Goal: Information Seeking & Learning: Get advice/opinions

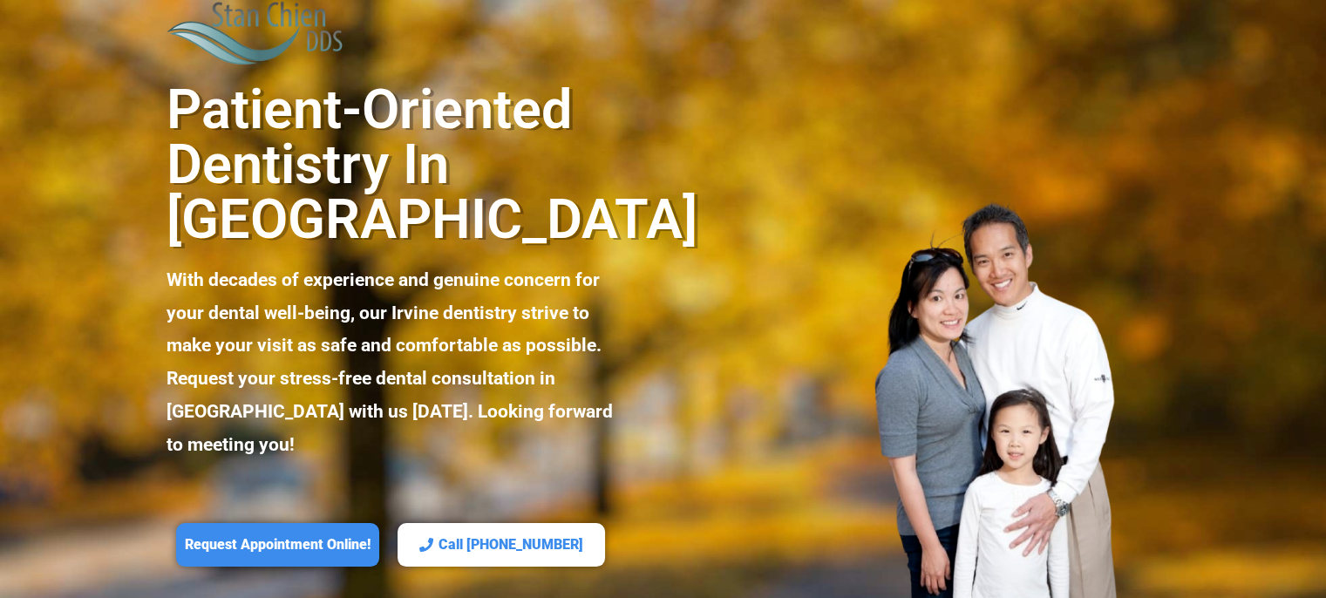
click at [743, 234] on div at bounding box center [911, 406] width 497 height 438
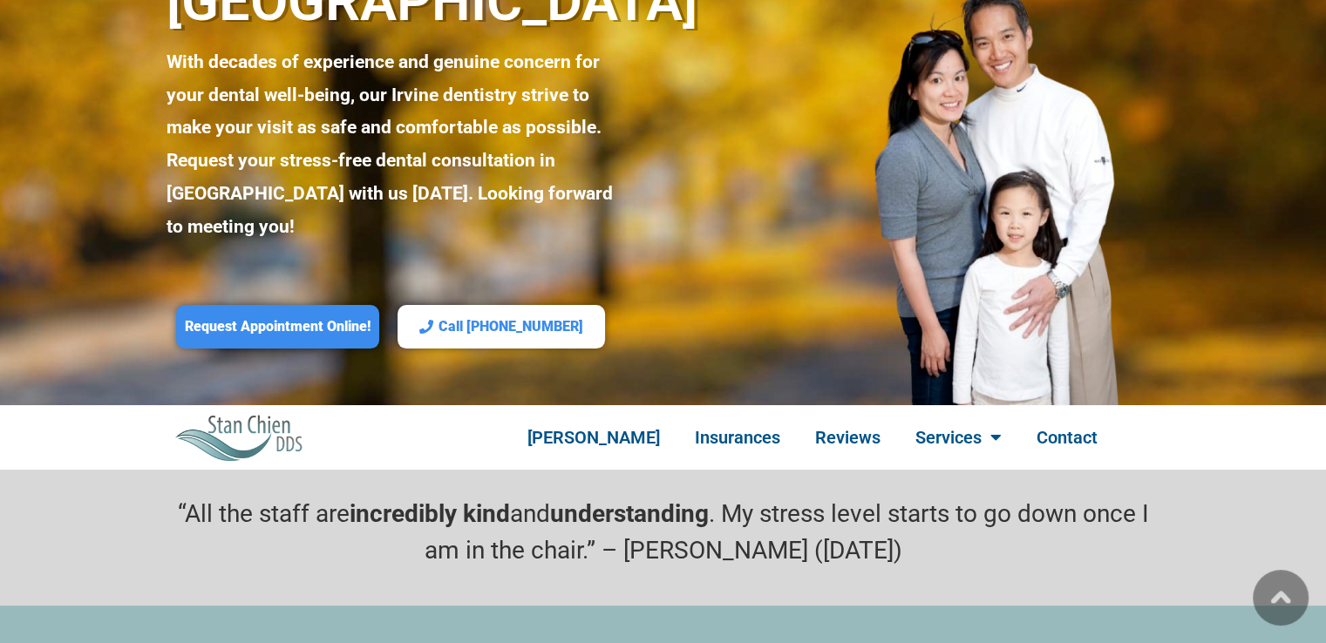
scroll to position [349, 0]
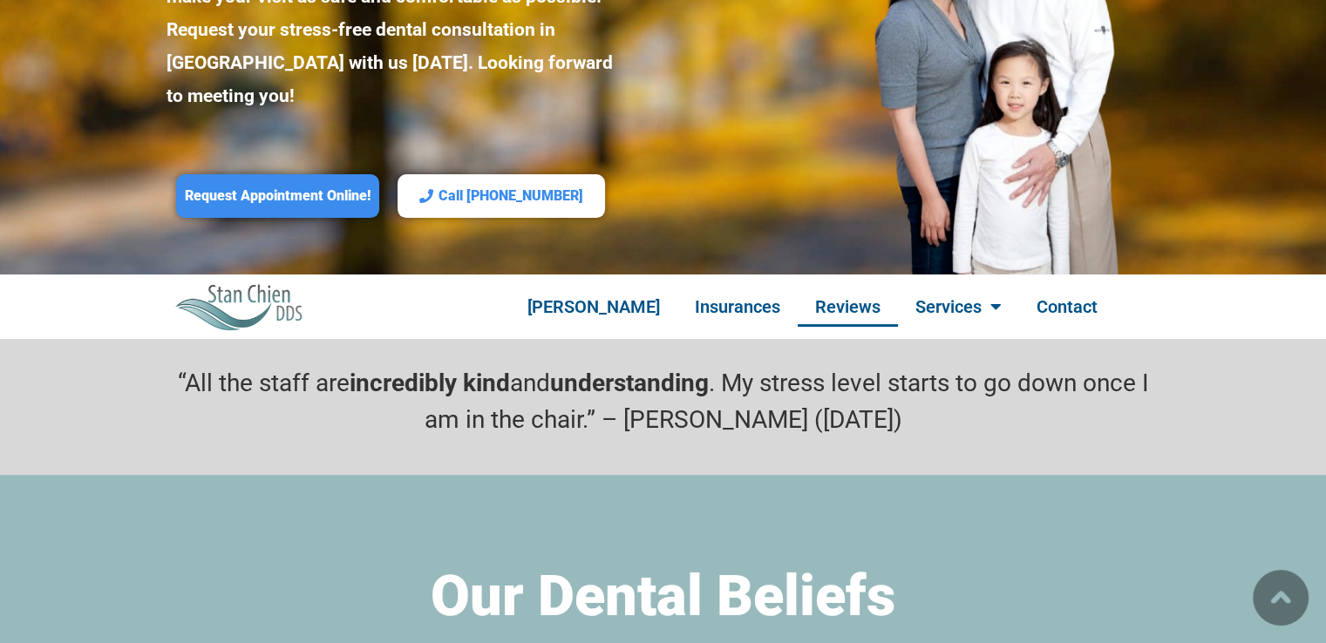
click at [833, 287] on link "Reviews" at bounding box center [848, 307] width 100 height 40
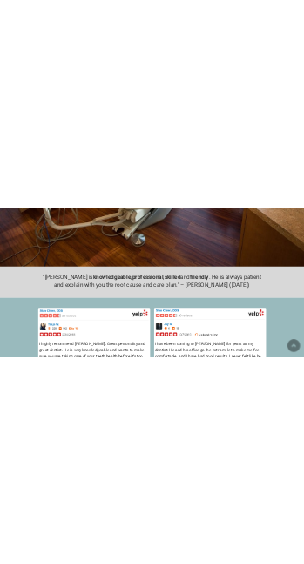
scroll to position [4132, 0]
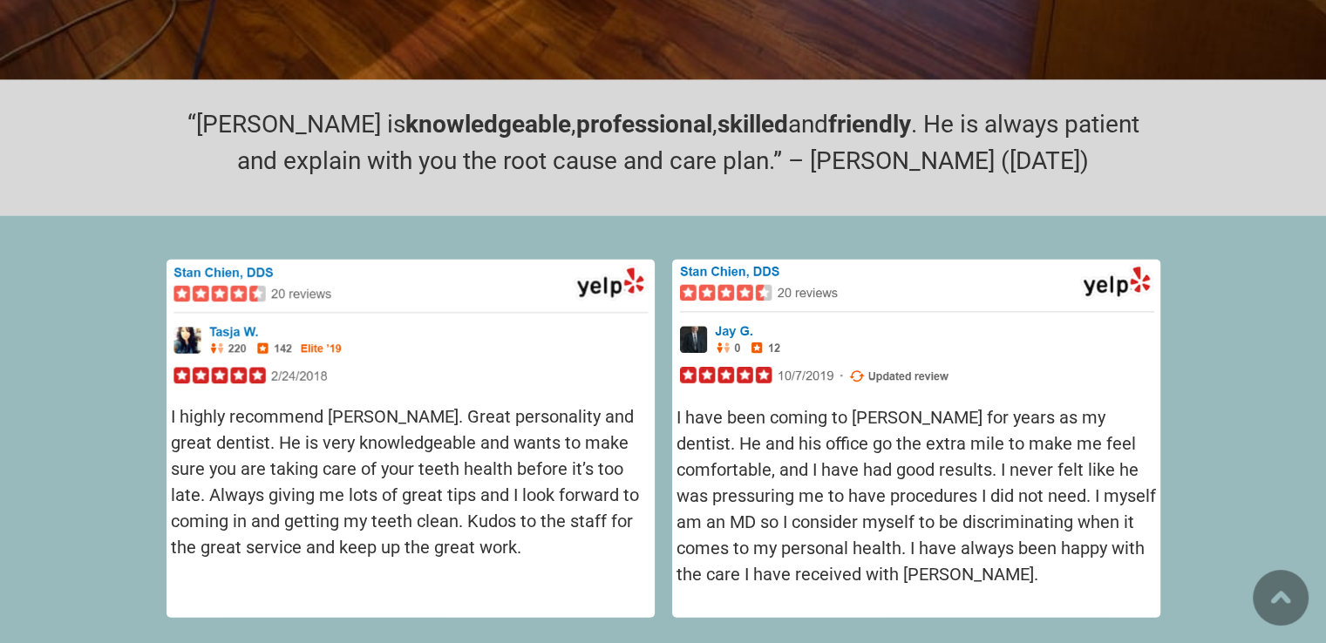
click at [628, 216] on section "I highly recommend [PERSON_NAME]. Great personality and great dentist. He is ve…" at bounding box center [663, 438] width 1326 height 445
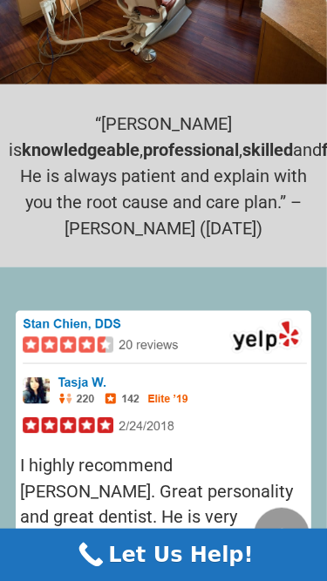
scroll to position [3410, 0]
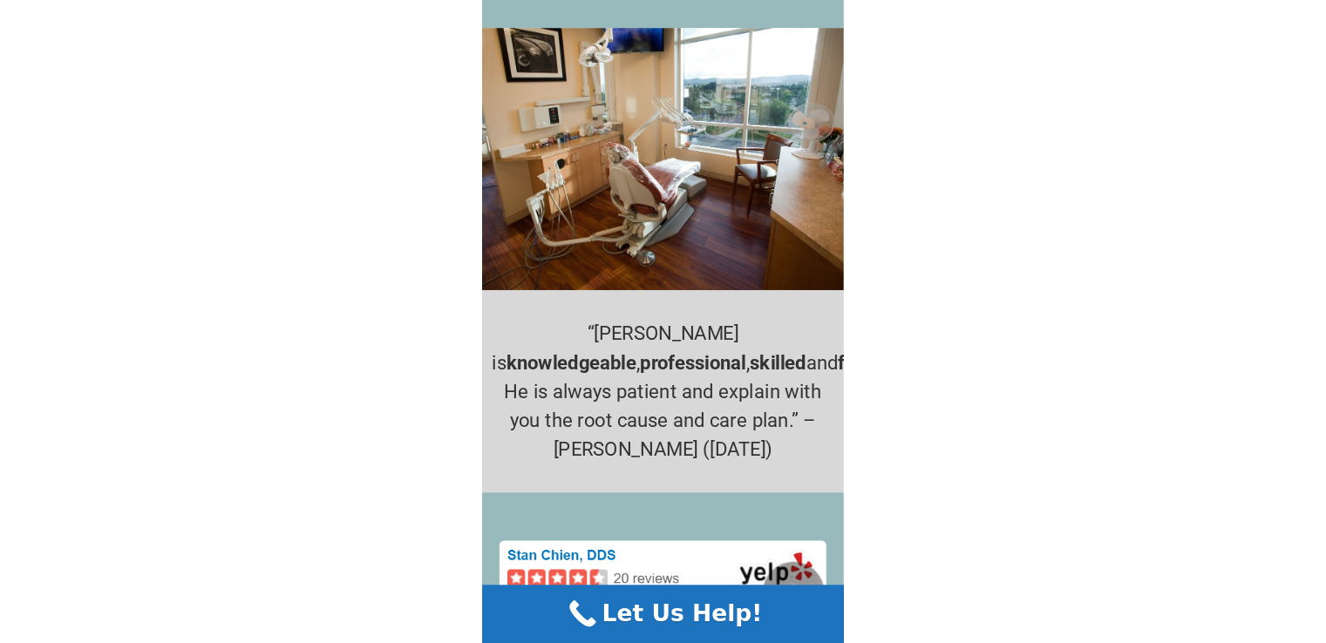
scroll to position [3206, 0]
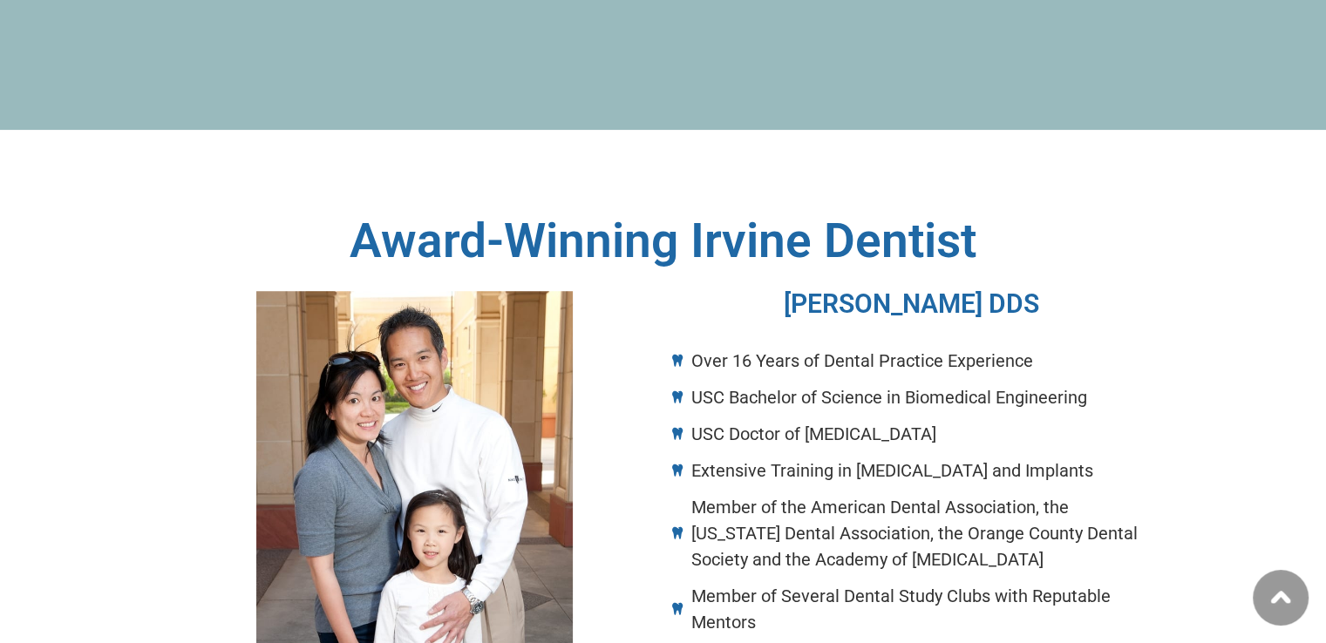
scroll to position [1288, 0]
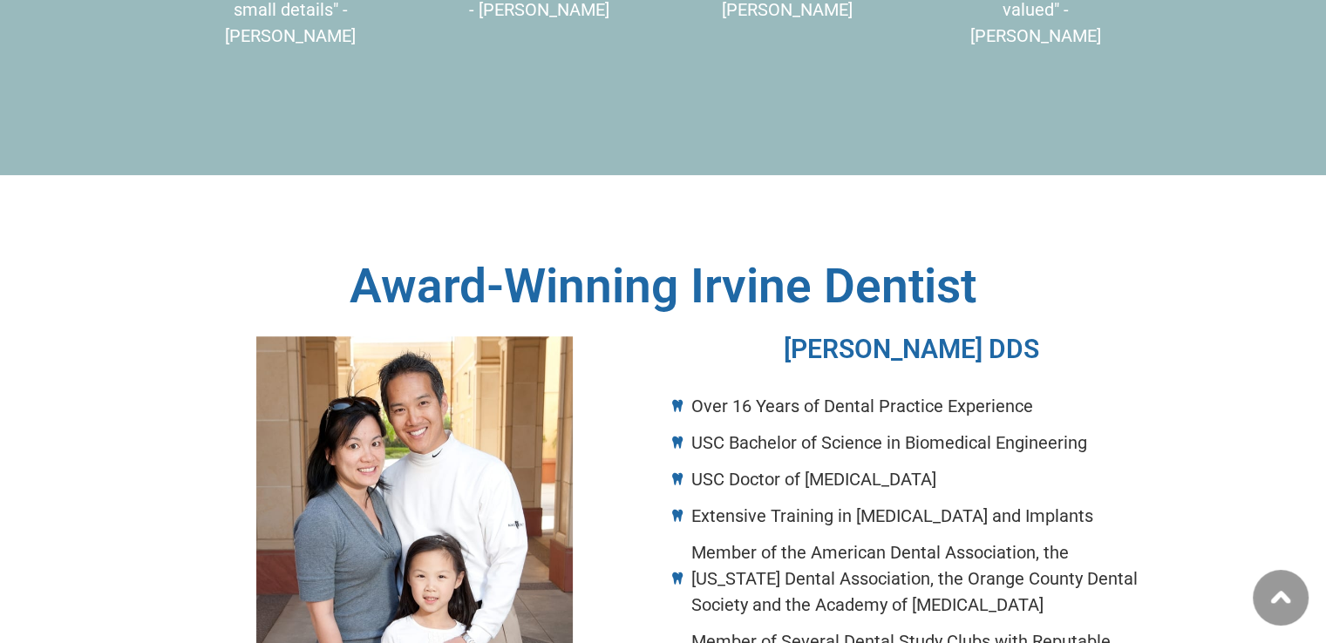
click at [384, 336] on img at bounding box center [414, 574] width 316 height 476
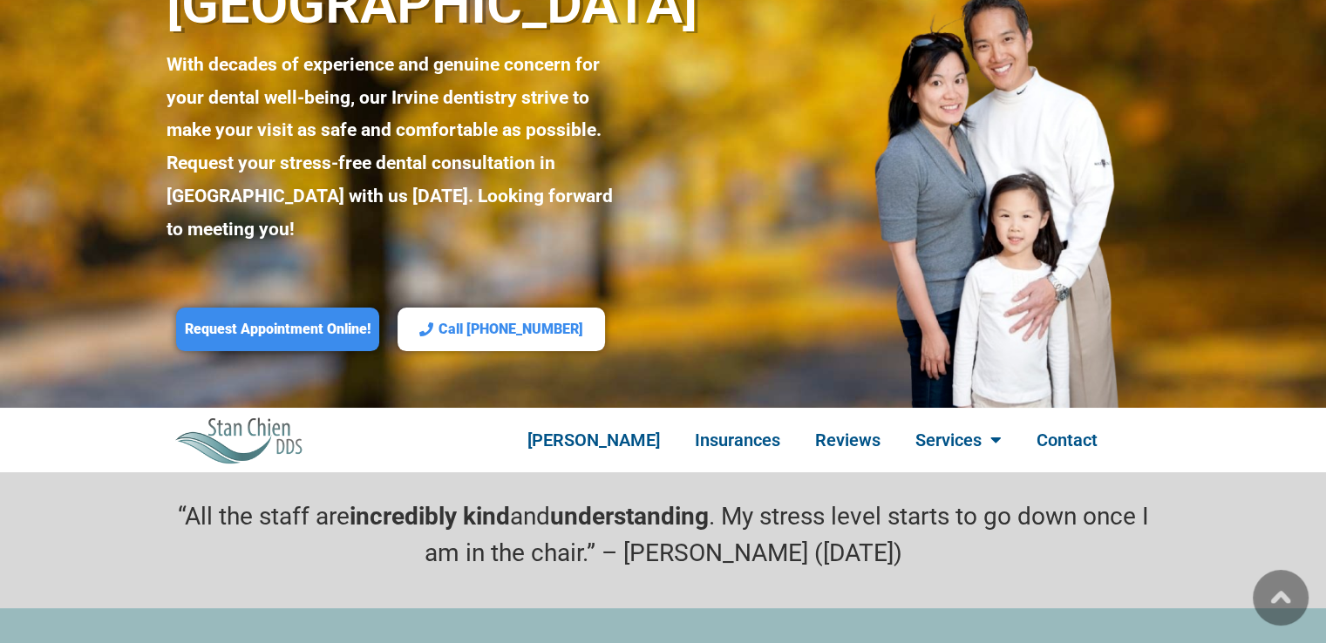
scroll to position [0, 0]
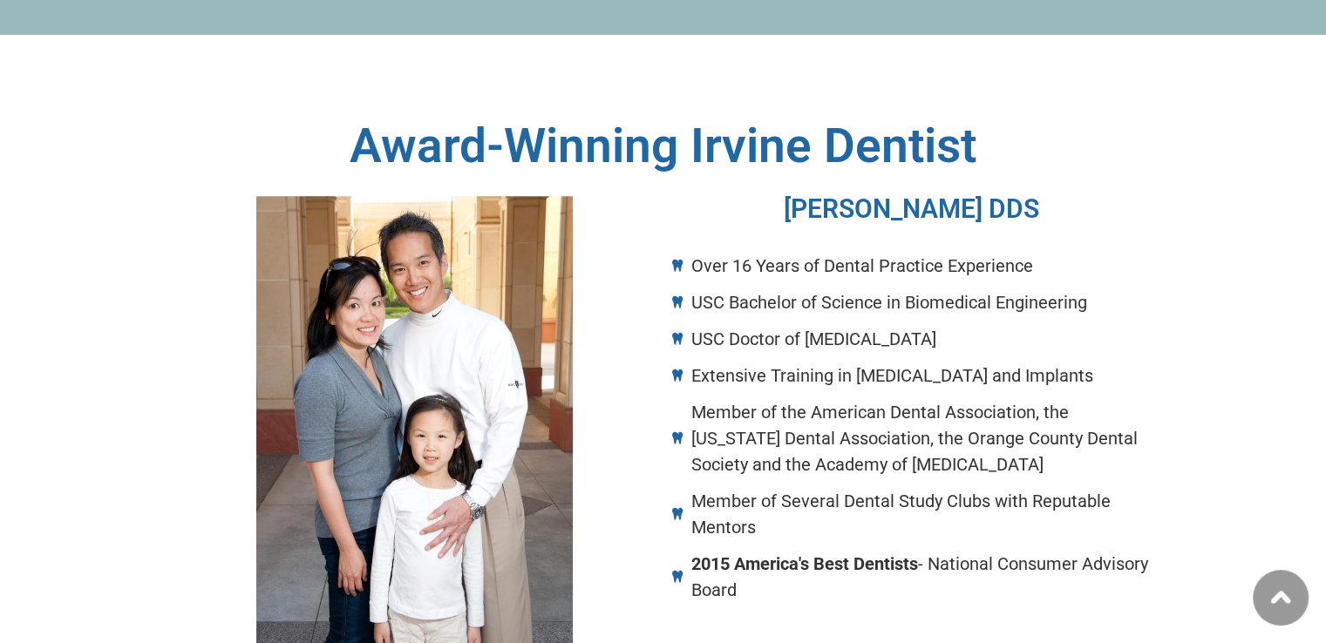
scroll to position [1461, 0]
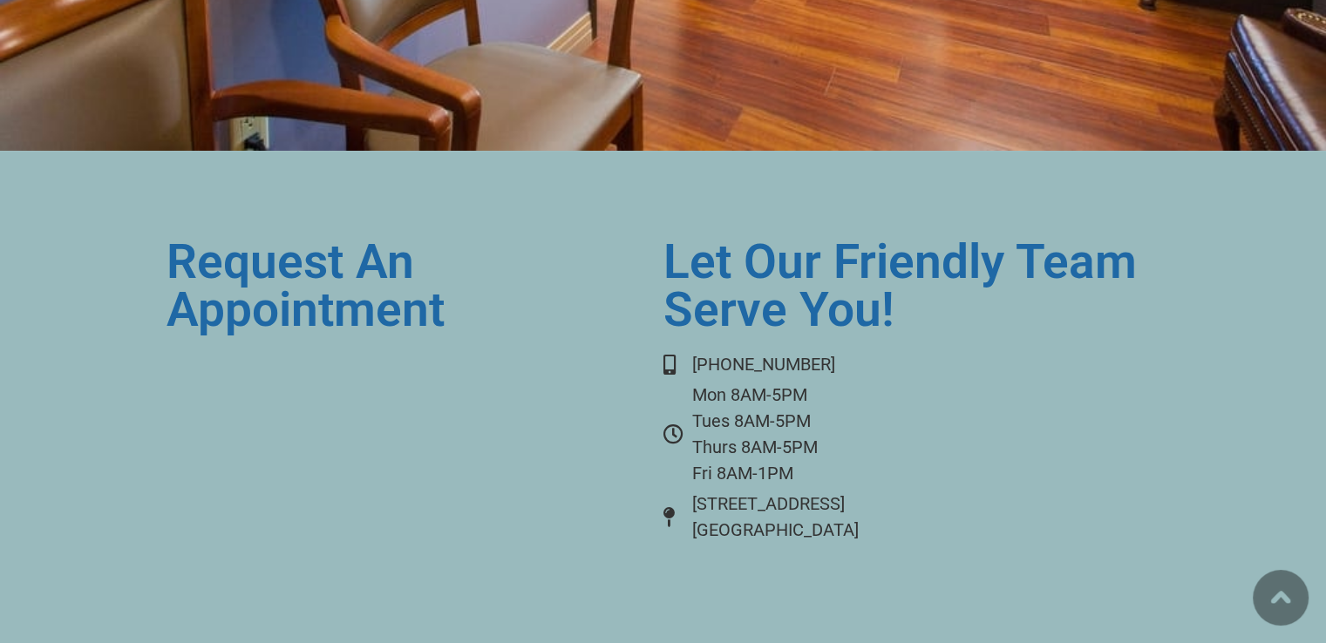
scroll to position [7122, 0]
